Goal: Information Seeking & Learning: Learn about a topic

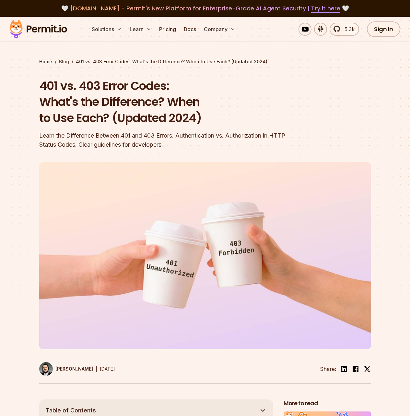
click at [65, 62] on link "Blog" at bounding box center [64, 61] width 10 height 6
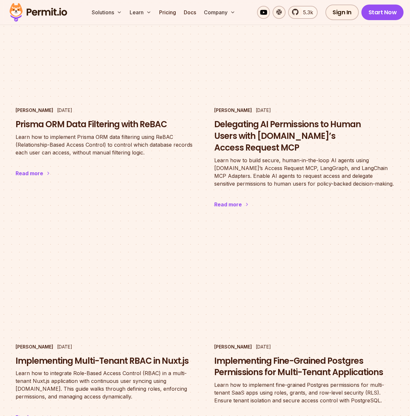
scroll to position [1012, 0]
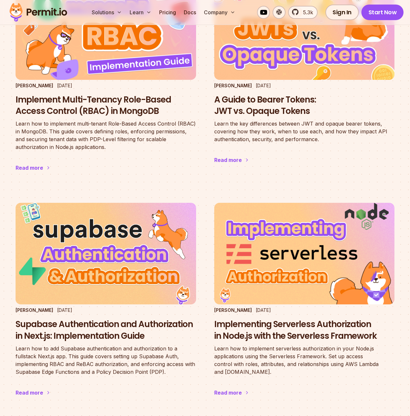
scroll to position [617, 0]
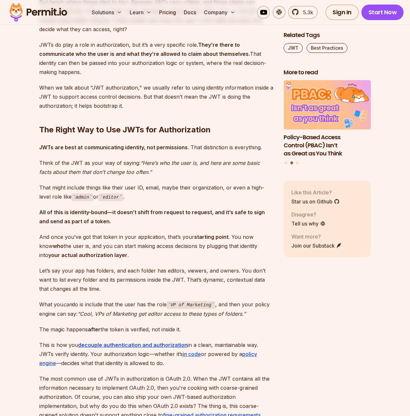
scroll to position [817, 0]
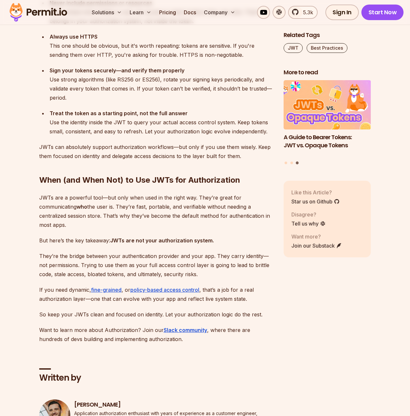
scroll to position [2452, 0]
